Goal: Task Accomplishment & Management: Use online tool/utility

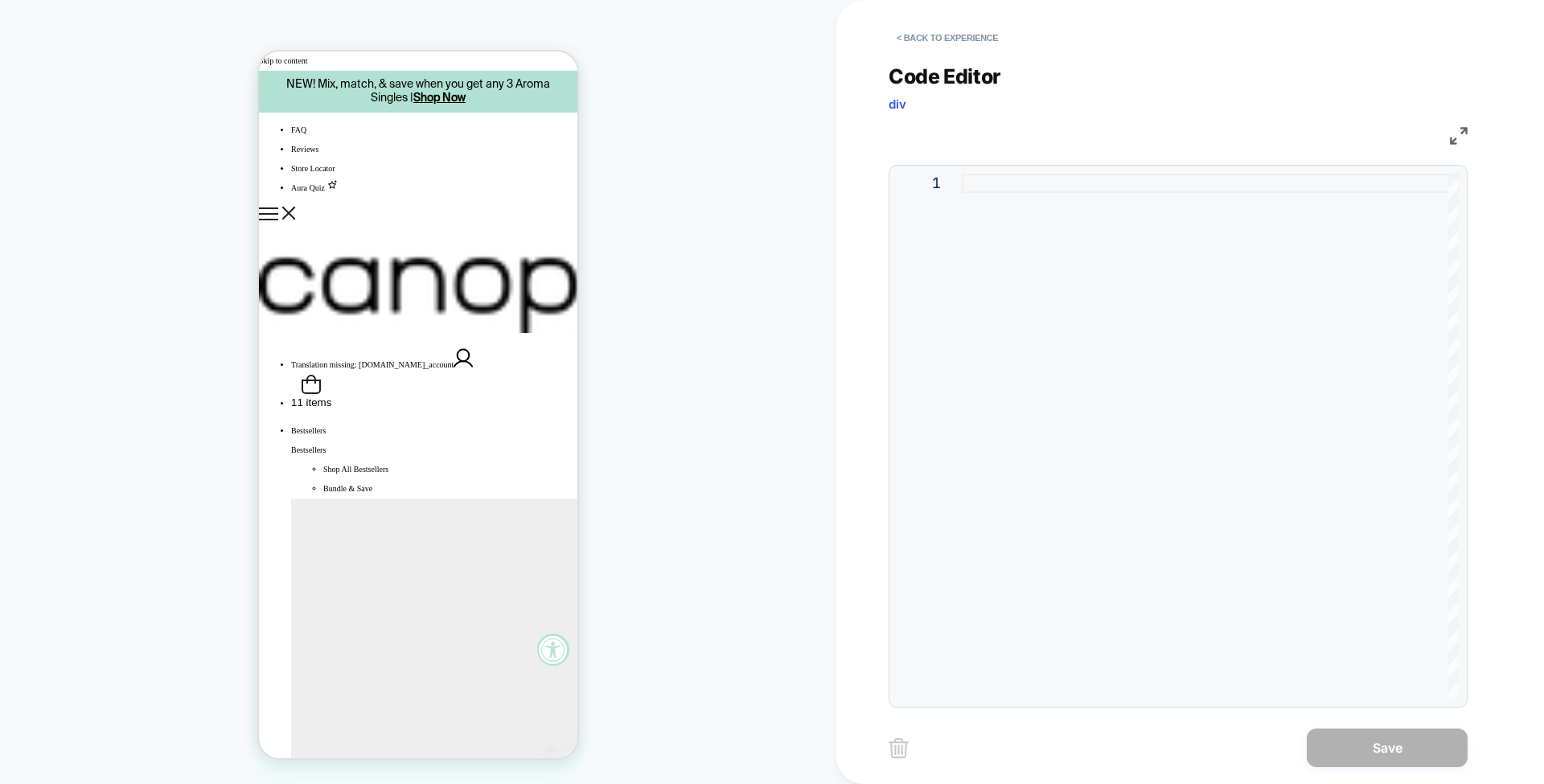
click at [1498, 210] on div "< Back to experience Code Editor div JS 1 Save" at bounding box center [1190, 392] width 708 height 784
click at [0, 0] on div "1" at bounding box center [0, 0] width 0 height 0
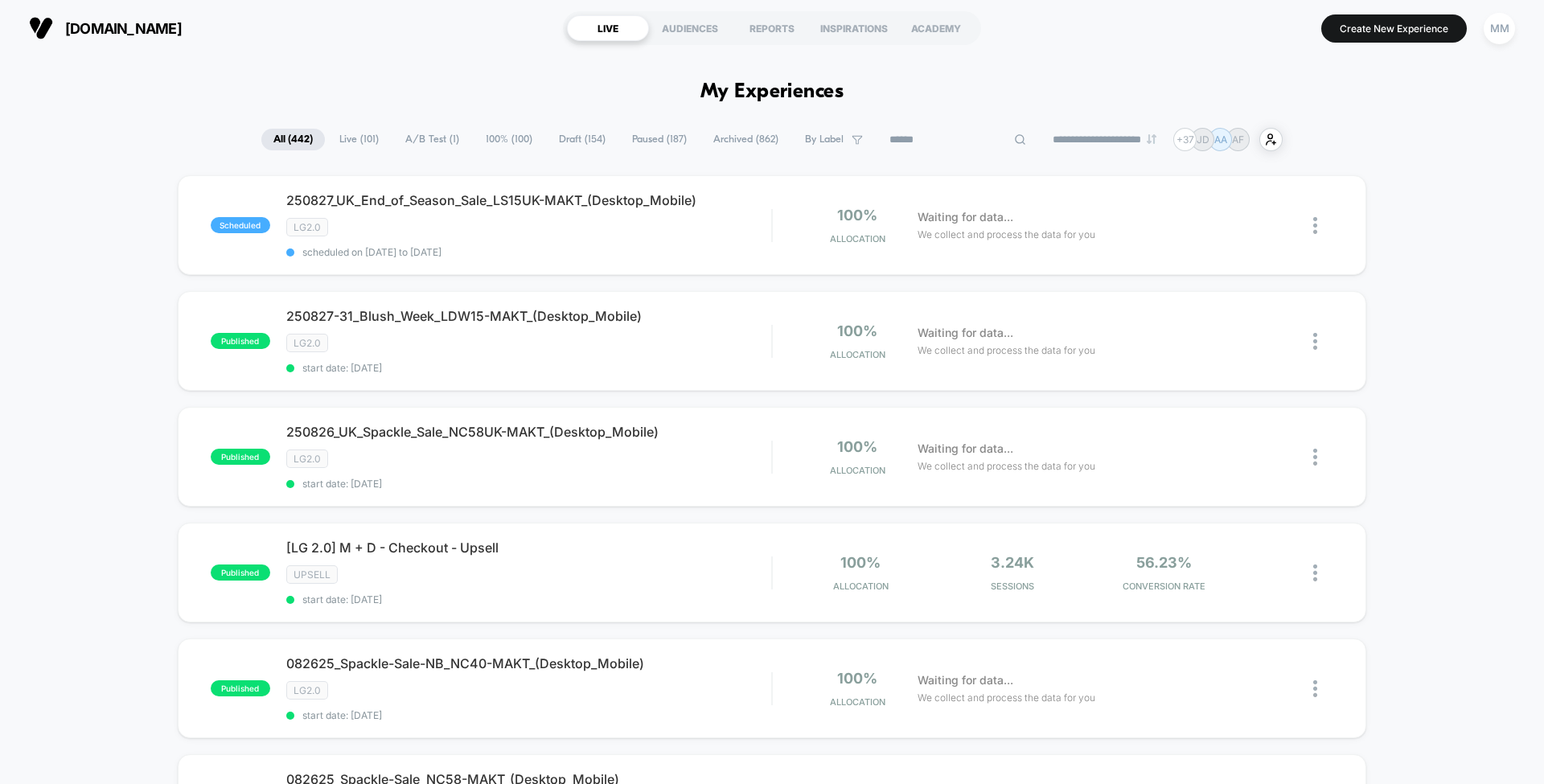
click at [962, 146] on input at bounding box center [957, 140] width 161 height 19
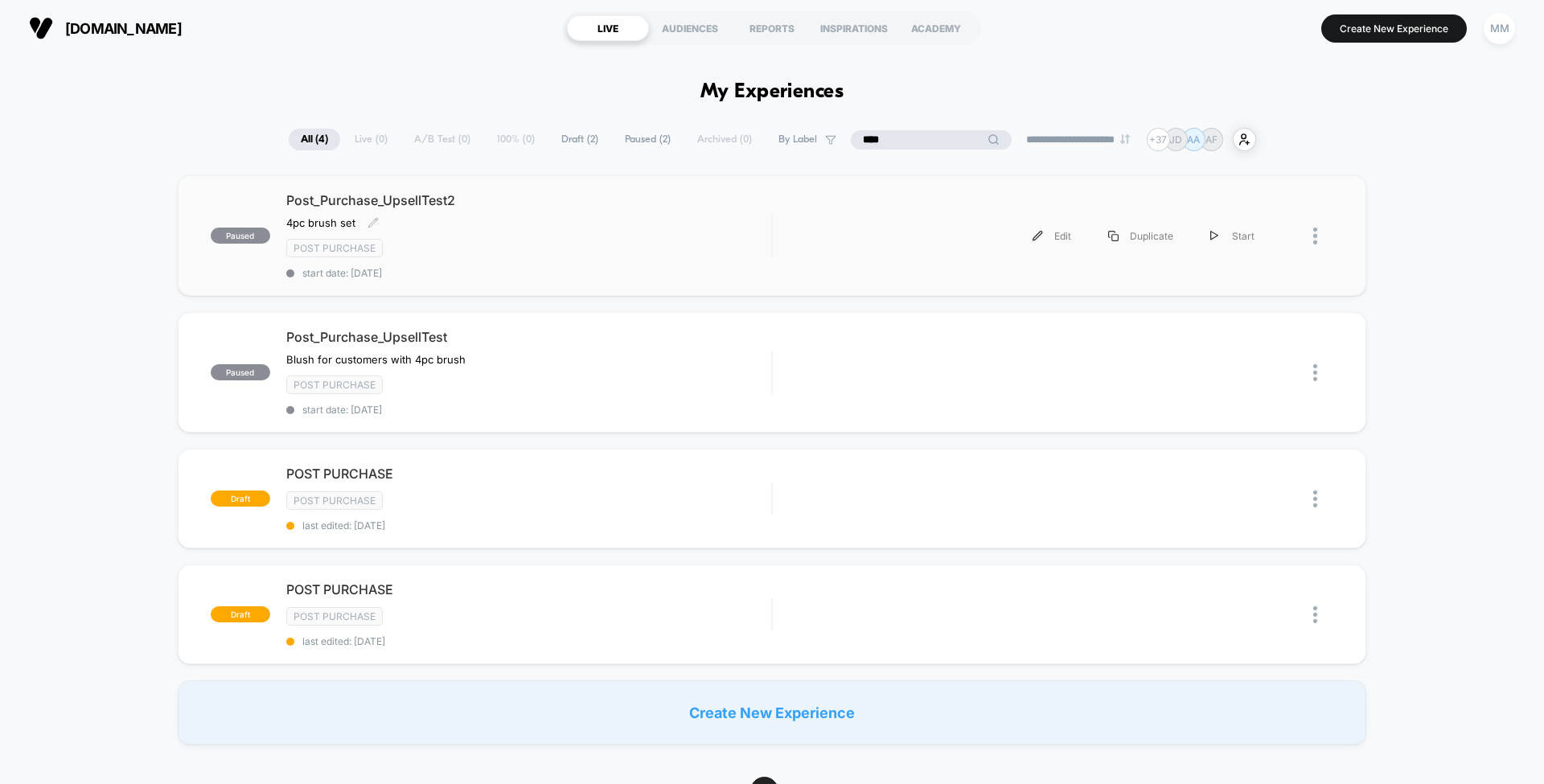
type input "****"
click at [666, 239] on div "Post Purchase" at bounding box center [529, 248] width 485 height 18
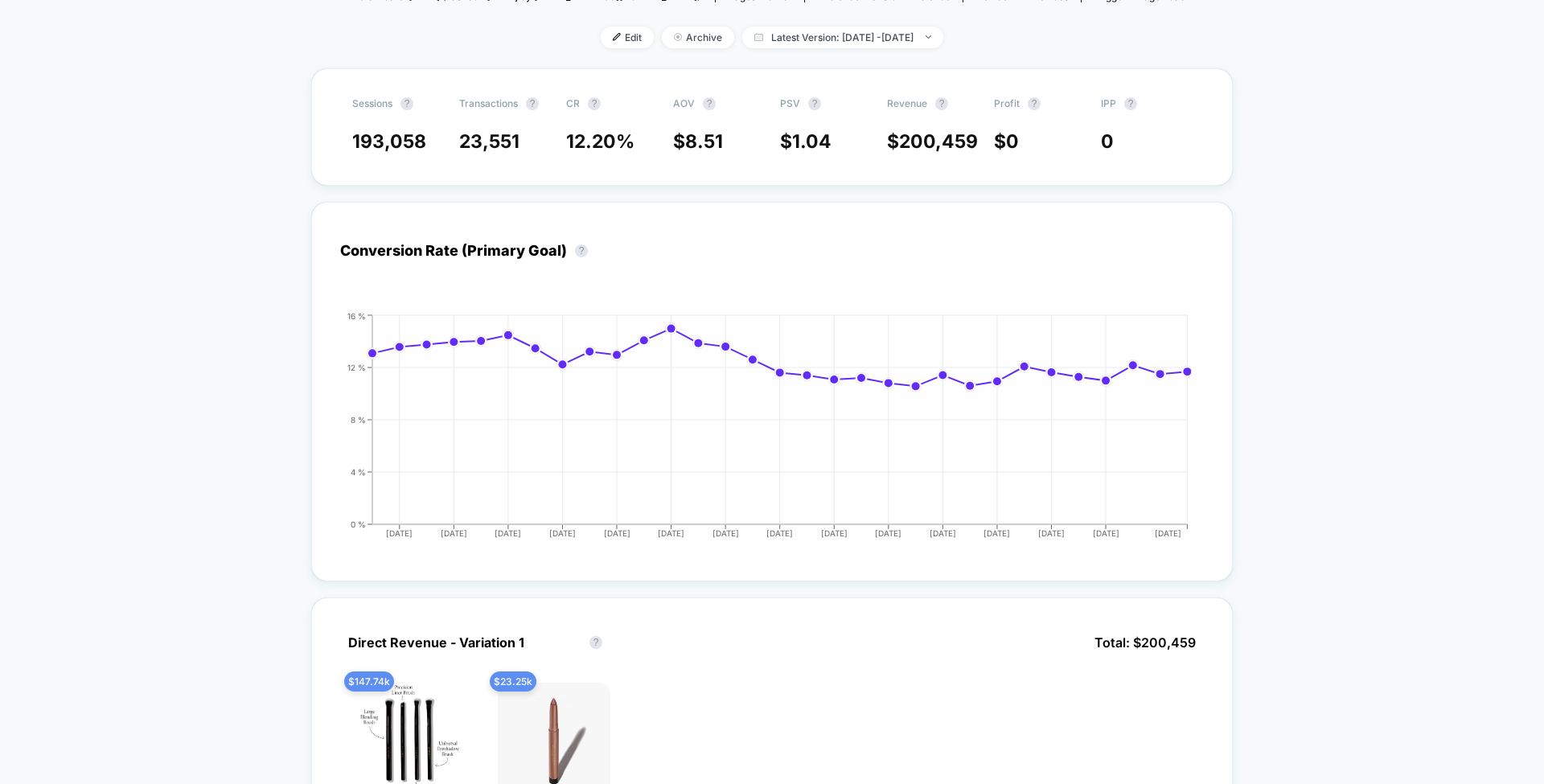
scroll to position [255, 0]
